Goal: Task Accomplishment & Management: Complete application form

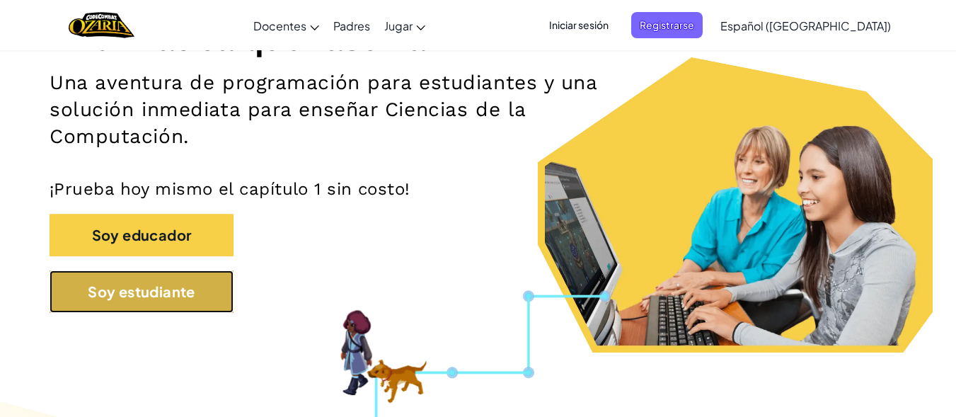
click at [190, 284] on button "Soy estudiante" at bounding box center [142, 291] width 184 height 42
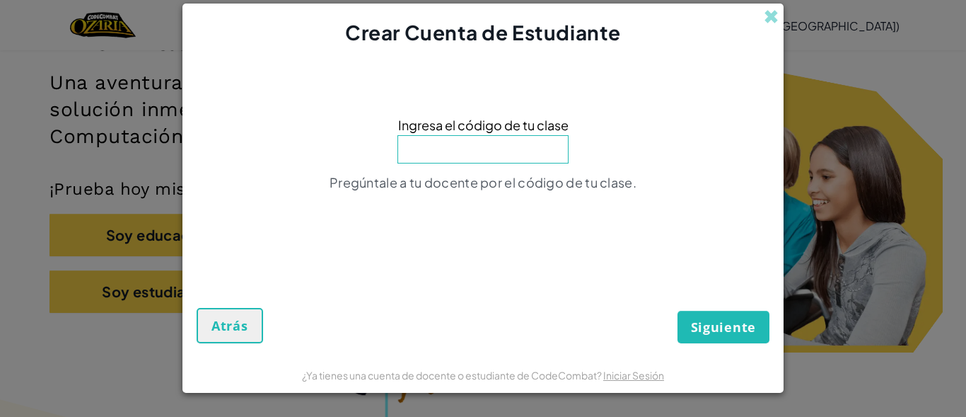
paste input "TableThinBaby"
type input "TableThinBaby"
click at [695, 331] on span "Siguiente" at bounding box center [723, 326] width 65 height 17
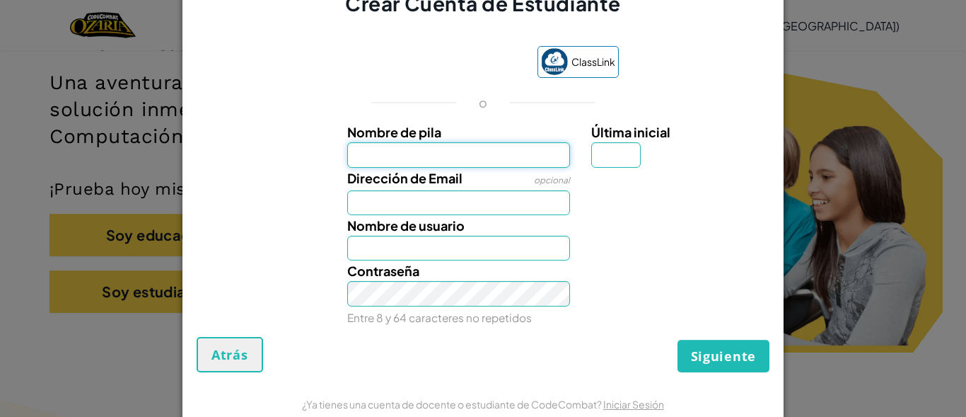
click at [441, 151] on input "Nombre de pila" at bounding box center [459, 154] width 224 height 25
type input "[PERSON_NAME]"
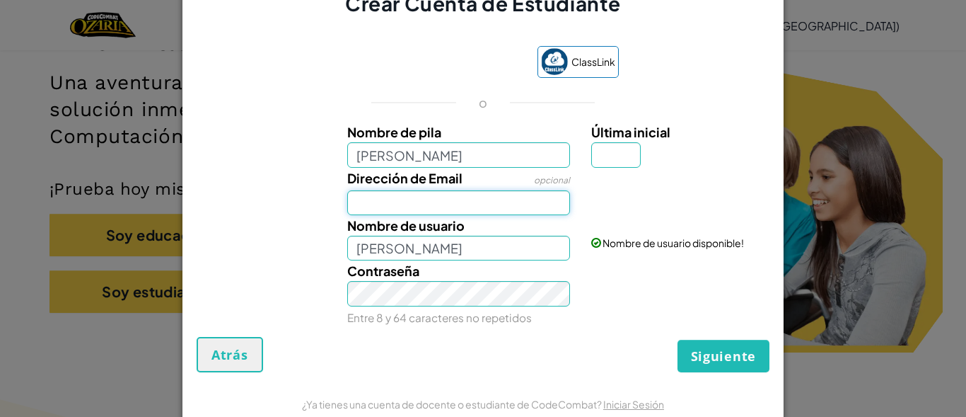
click at [473, 195] on input "Dirección de Email" at bounding box center [459, 202] width 224 height 25
type input "[EMAIL_ADDRESS][DOMAIN_NAME]"
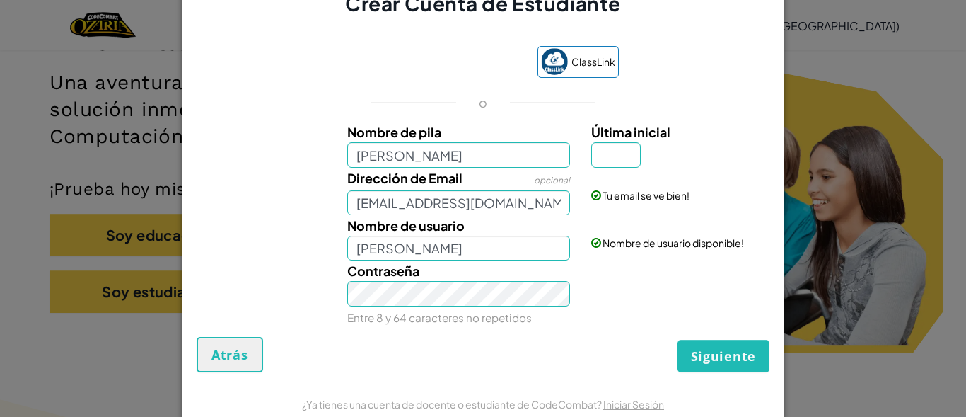
click at [589, 369] on div "Siguiente Atrás" at bounding box center [483, 354] width 573 height 35
click at [616, 159] on input "Última inicial" at bounding box center [616, 154] width 50 height 25
type input "R"
click at [725, 349] on span "Siguiente" at bounding box center [723, 355] width 65 height 17
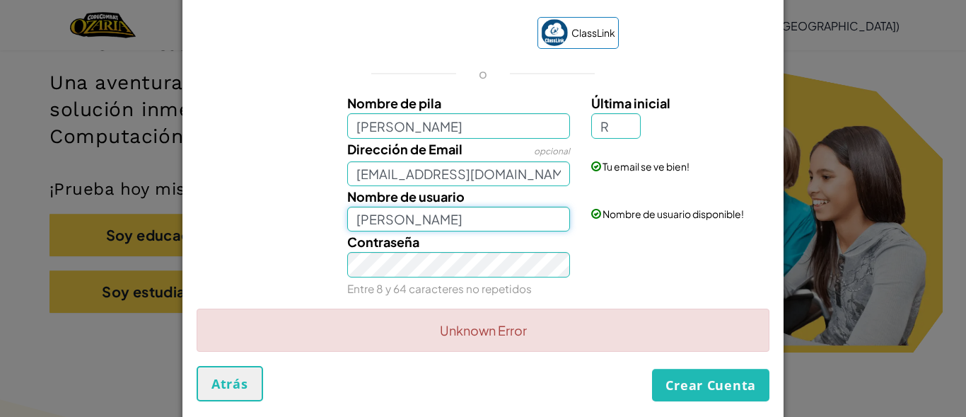
click at [493, 224] on input "[PERSON_NAME]" at bounding box center [459, 219] width 224 height 25
type input "[PERSON_NAME]"
click at [702, 392] on button "Crear Cuenta" at bounding box center [710, 385] width 117 height 33
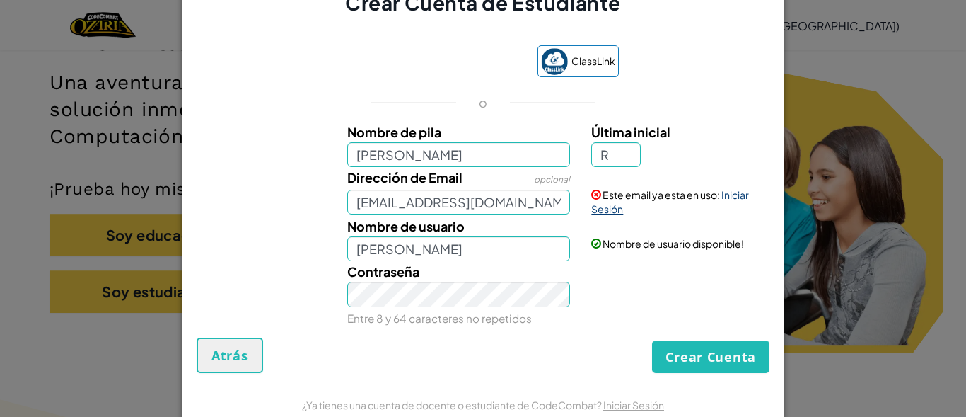
click at [724, 198] on link "Iniciar Sesión" at bounding box center [670, 201] width 158 height 27
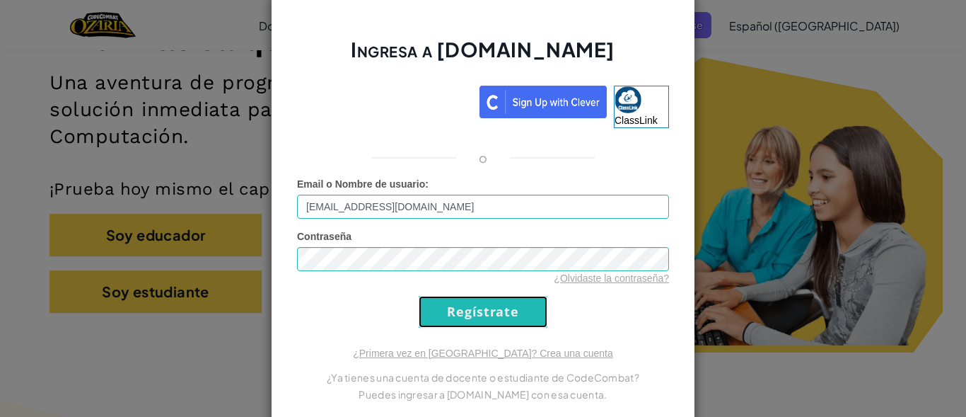
click at [499, 314] on input "Regístrate" at bounding box center [483, 312] width 129 height 32
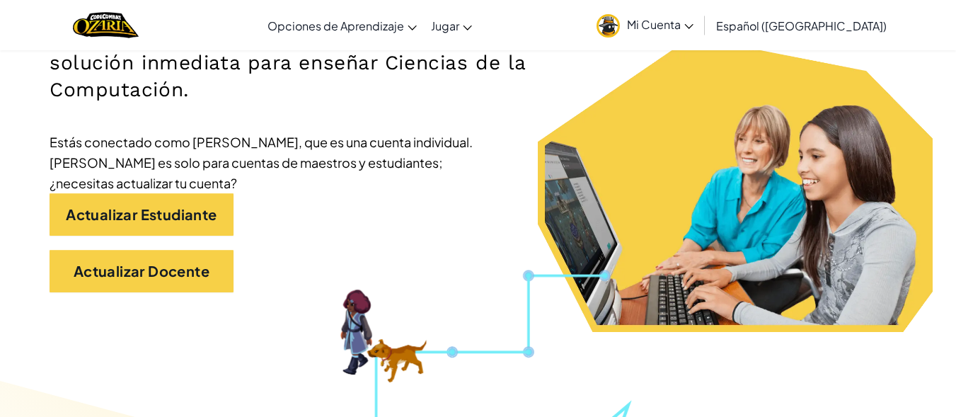
scroll to position [283, 0]
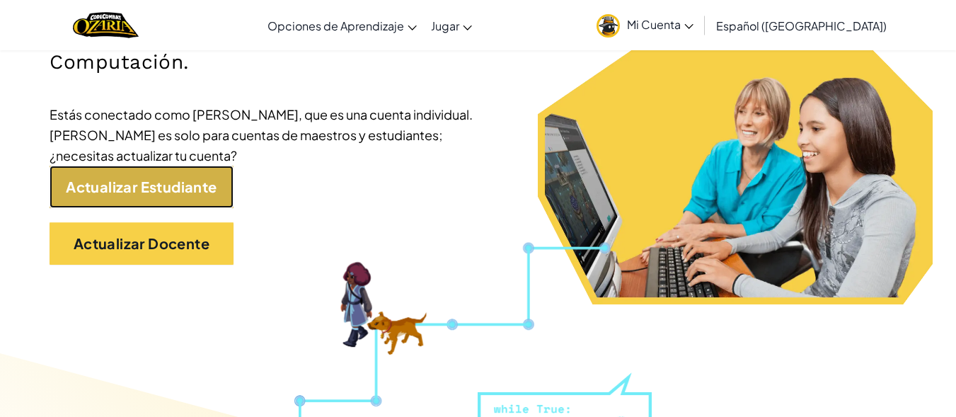
click at [210, 207] on link "Actualizar Estudiante" at bounding box center [142, 187] width 184 height 42
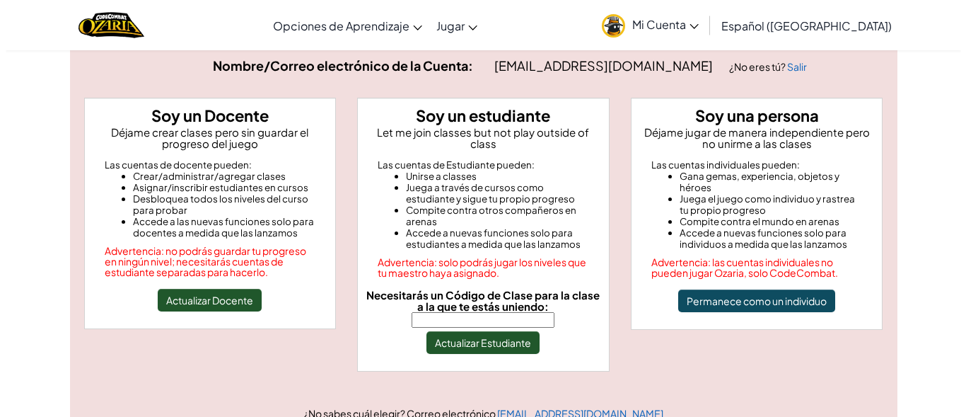
scroll to position [93, 0]
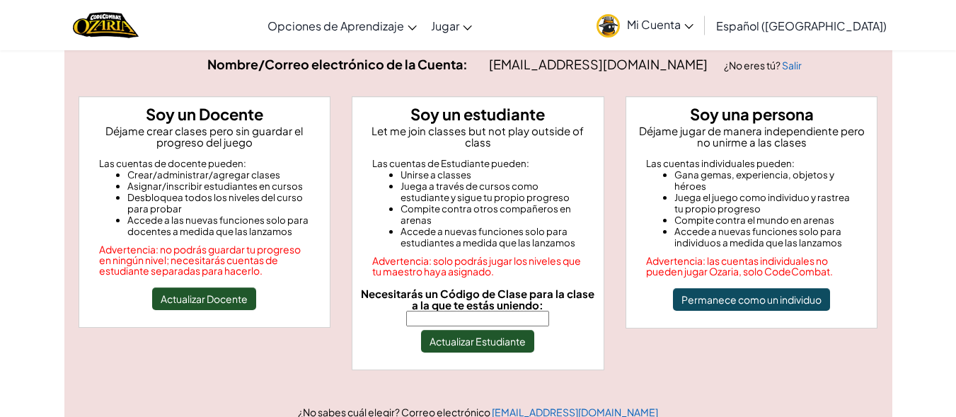
paste input "TableThinBaby"
type input "TableThinBaby"
click at [509, 341] on div "Soy un estudiante Let me join classes but not play outside of class Las cuentas…" at bounding box center [478, 233] width 253 height 274
click at [513, 336] on button "Actualizar Estudiante" at bounding box center [477, 341] width 113 height 23
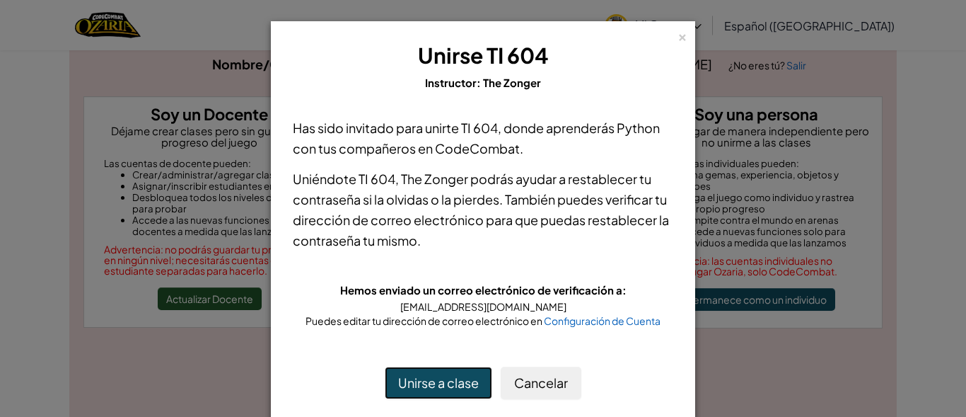
click at [453, 373] on button "Unirse a clase" at bounding box center [439, 382] width 108 height 33
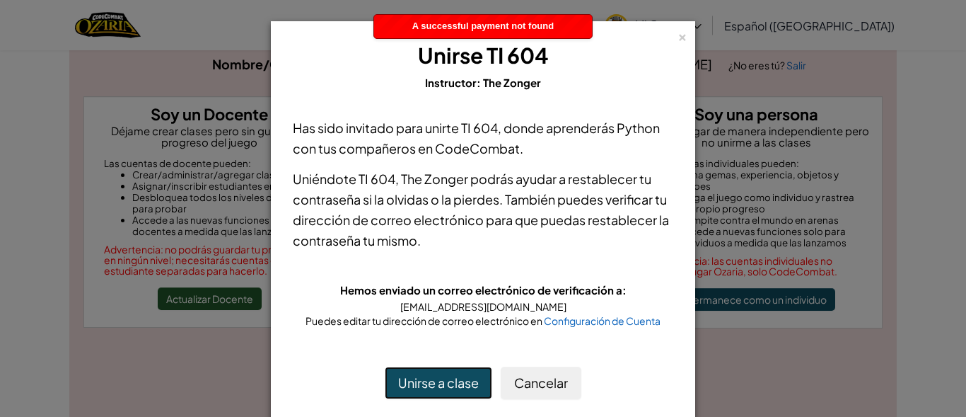
click at [453, 373] on button "Unirse a clase" at bounding box center [439, 382] width 108 height 33
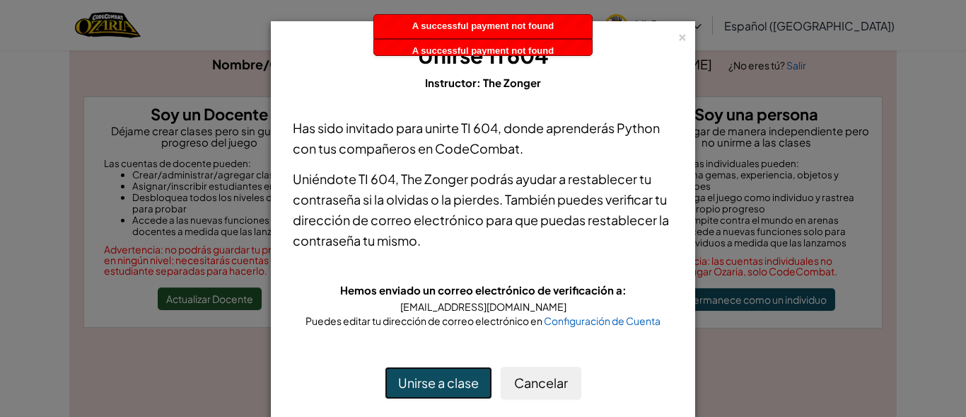
click at [453, 373] on button "Unirse a clase" at bounding box center [439, 382] width 108 height 33
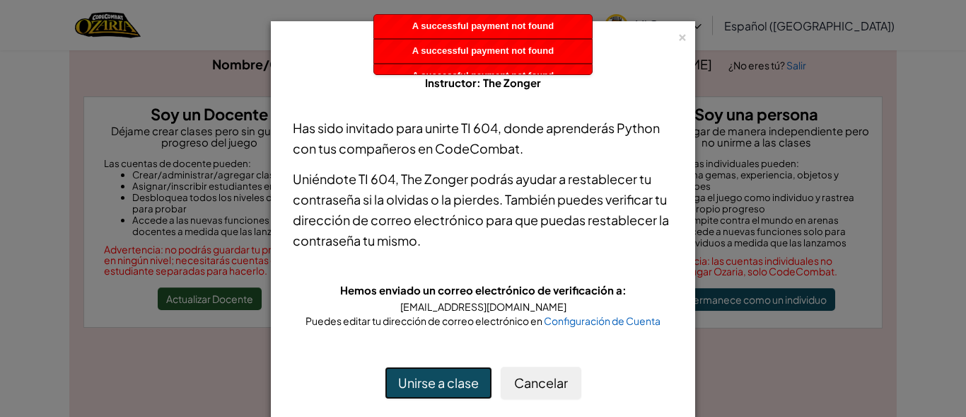
click at [453, 373] on button "Unirse a clase" at bounding box center [439, 382] width 108 height 33
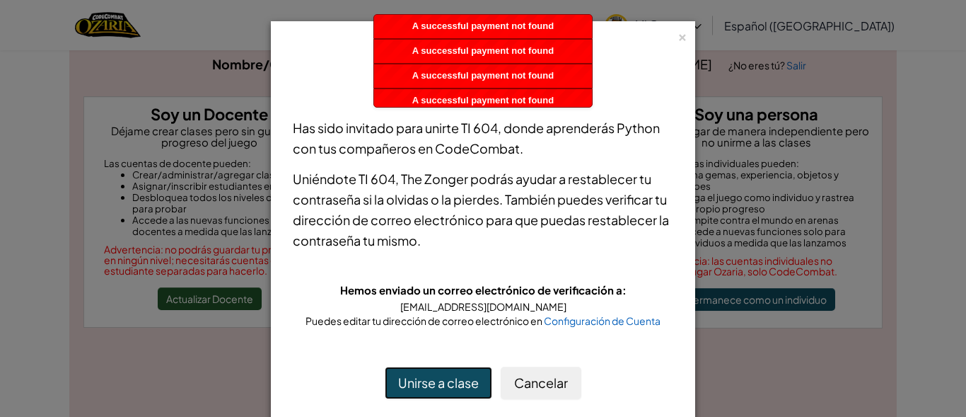
click at [453, 373] on button "Unirse a clase" at bounding box center [439, 382] width 108 height 33
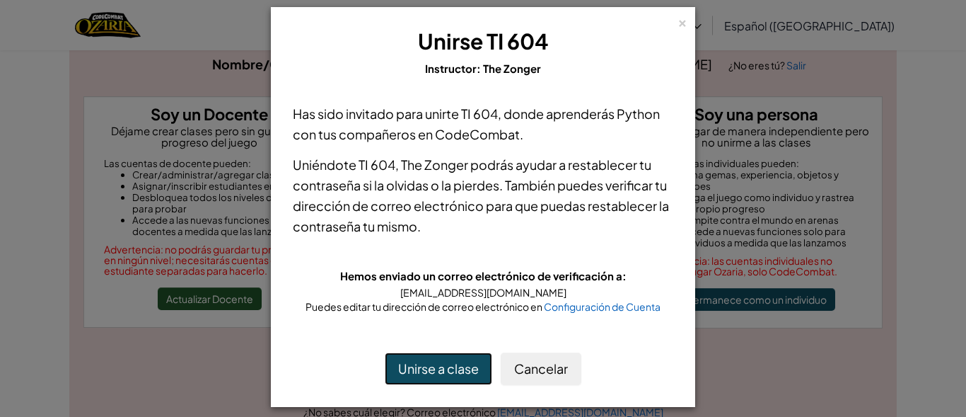
scroll to position [25, 0]
